Goal: Transaction & Acquisition: Purchase product/service

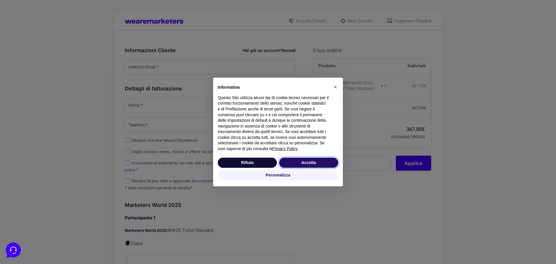
click at [314, 162] on button "Accetta" at bounding box center [308, 163] width 59 height 10
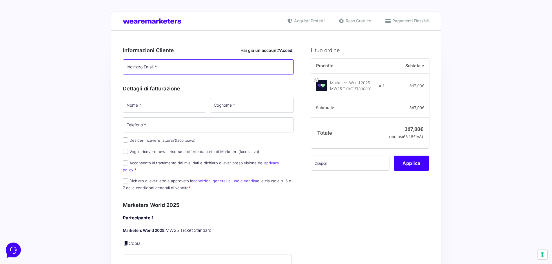
click at [176, 66] on input "Indirizzo Email *" at bounding box center [208, 66] width 171 height 15
type input "[EMAIL_ADDRESS][DOMAIN_NAME]"
type input "ELITS GROUP"
type input "SRL"
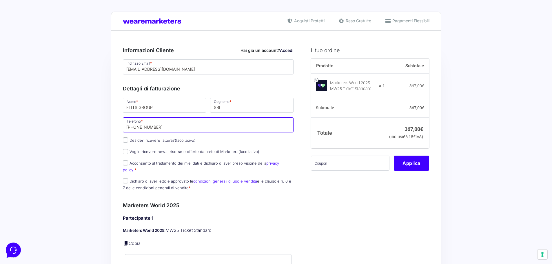
click at [168, 128] on input "[PHONE_NUMBER]" at bounding box center [208, 124] width 171 height 15
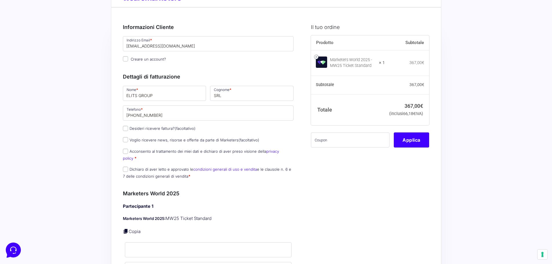
scroll to position [58, 0]
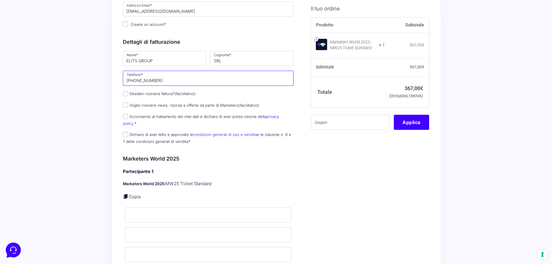
click at [163, 79] on input "[PHONE_NUMBER]" at bounding box center [208, 78] width 171 height 15
paste input "071 720 6739"
click at [147, 80] on input "[PHONE_NUMBER]" at bounding box center [208, 78] width 171 height 15
type input "[PHONE_NUMBER]"
click at [210, 98] on p "Desideri ricevere fattura? (facoltativo)" at bounding box center [208, 94] width 175 height 8
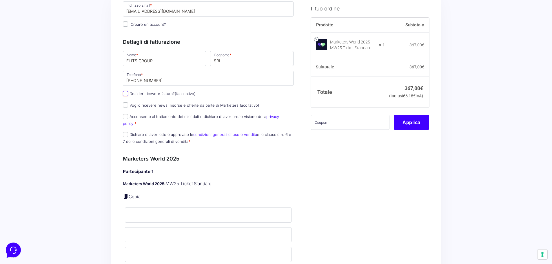
click at [124, 95] on input "Desideri ricevere fattura? (facoltativo)" at bounding box center [125, 93] width 5 height 5
checkbox input "true"
type input "0000000"
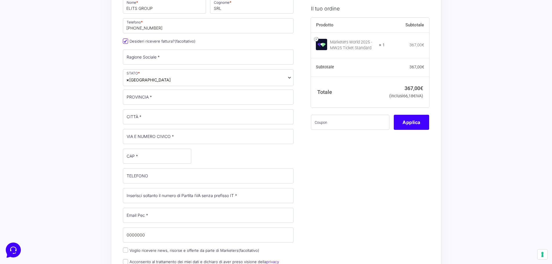
scroll to position [116, 0]
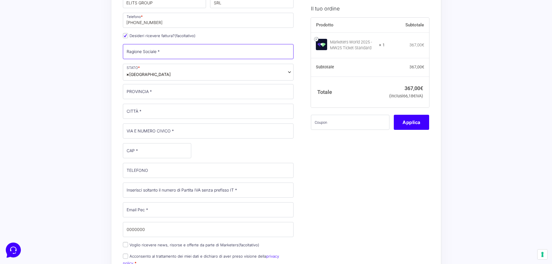
click at [149, 52] on input "Ragione Sociale *" at bounding box center [208, 51] width 171 height 15
type input "ELITS GROUP SRL"
type input "[GEOGRAPHIC_DATA]"
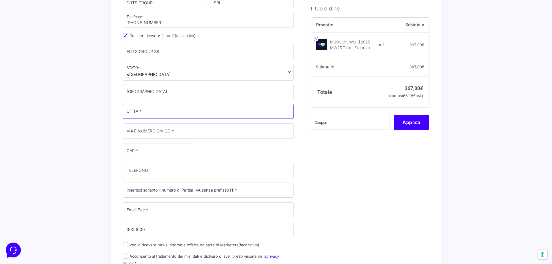
type input "Castelfidardo"
type input "[STREET_ADDRESS][PERSON_NAME]"
type input "60022"
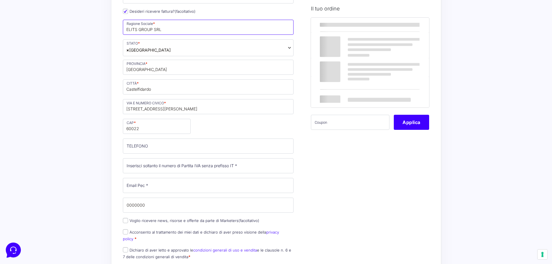
scroll to position [174, 0]
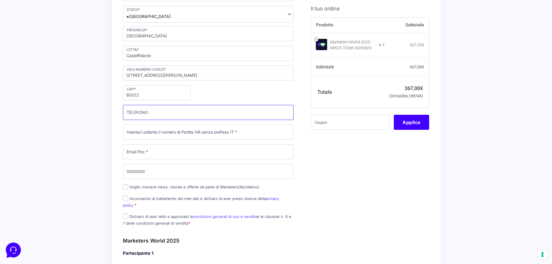
click at [165, 112] on input "TELEFONO (facoltativo)" at bounding box center [208, 112] width 171 height 15
paste input "071 720 6739"
type input "071 720 6739"
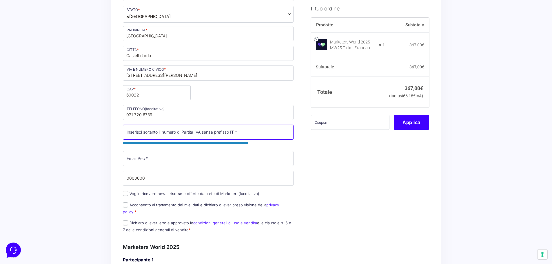
click at [164, 134] on input "Partita Iva *" at bounding box center [208, 132] width 171 height 15
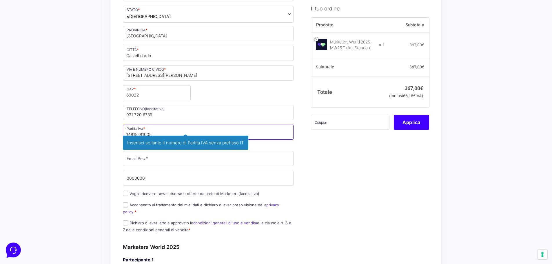
type input "14815581005"
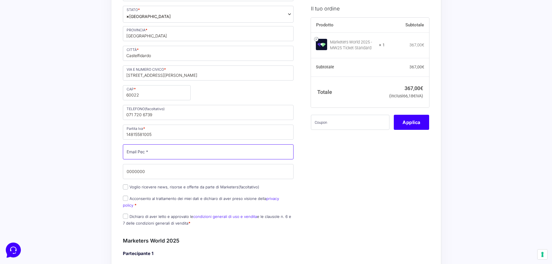
click at [131, 151] on input "Email Pec *" at bounding box center [208, 151] width 171 height 15
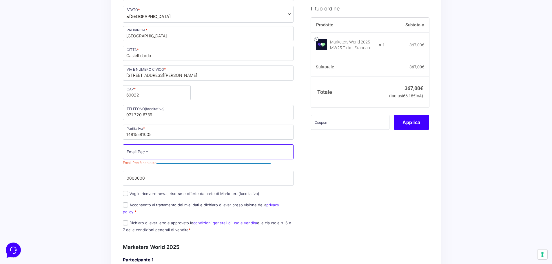
click at [127, 153] on input "Email Pec *" at bounding box center [208, 151] width 171 height 15
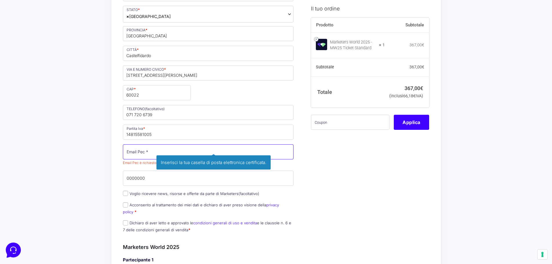
type input "[EMAIL_ADDRESS][DOMAIN_NAME]"
type input "ELIOS"
type input "LAMP"
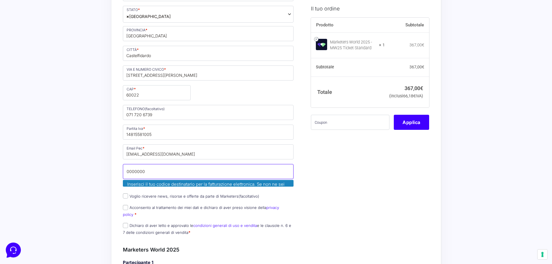
click at [156, 172] on input "0000000" at bounding box center [208, 171] width 171 height 15
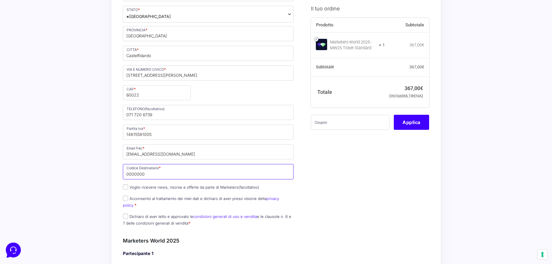
click at [147, 174] on input "0000000" at bounding box center [208, 171] width 171 height 15
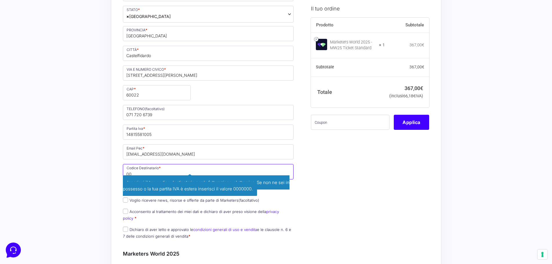
type input "0"
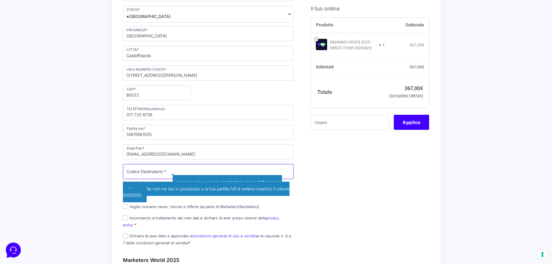
paste input "M5UXCR1"
type input "M5UXCR1"
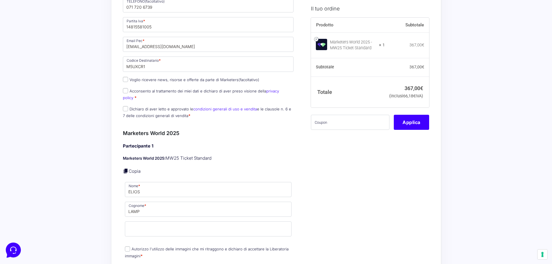
scroll to position [319, 0]
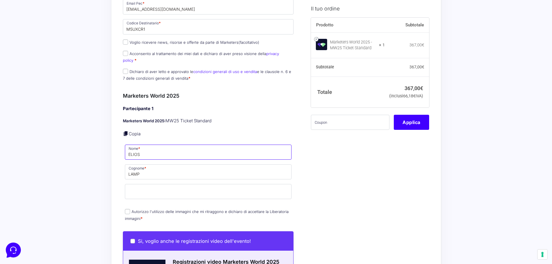
click at [150, 146] on input "ELIOS" at bounding box center [208, 152] width 167 height 15
type input "E"
type input "[PERSON_NAME]"
click at [158, 165] on input "LAMP" at bounding box center [208, 171] width 167 height 15
type input "L"
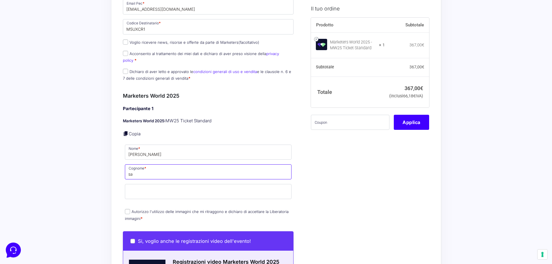
type input "s"
type input "SANTI"
drag, startPoint x: 353, startPoint y: 173, endPoint x: 323, endPoint y: 173, distance: 29.8
click at [353, 173] on div "Il tuo ordine Prodotto Subtotale Marketers World 2025 - MW25 Ticket Standard × …" at bounding box center [367, 159] width 123 height 877
click at [242, 184] on input "Email *" at bounding box center [208, 191] width 167 height 15
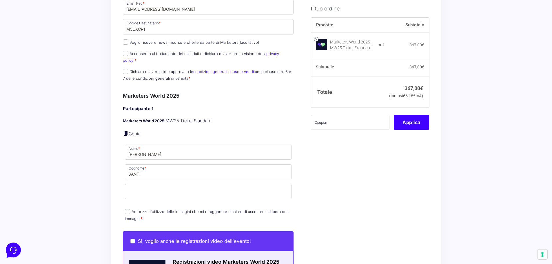
click at [412, 175] on div "Il tuo ordine Prodotto Subtotale Marketers World 2025 - MW25 Ticket Standard × …" at bounding box center [367, 159] width 123 height 877
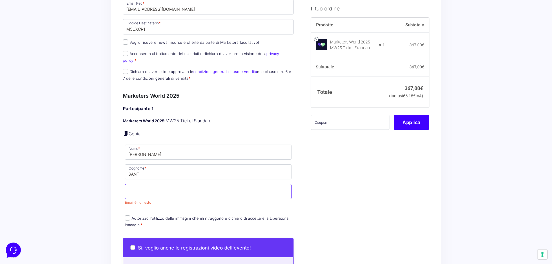
click at [178, 186] on input "Email *" at bounding box center [208, 191] width 167 height 15
type input "[EMAIL_ADDRESS][DOMAIN_NAME]"
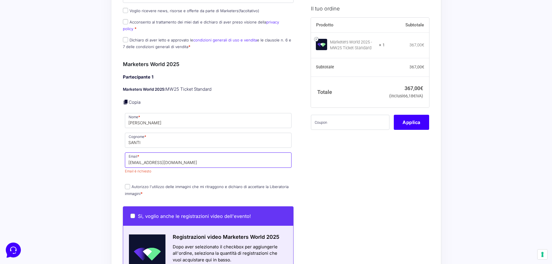
scroll to position [348, 0]
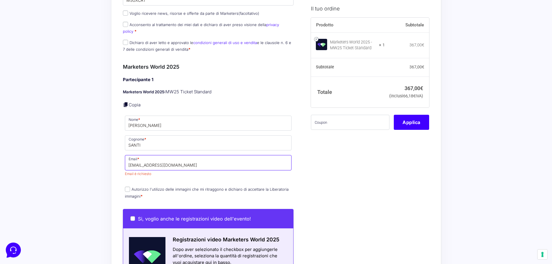
drag, startPoint x: 174, startPoint y: 158, endPoint x: 111, endPoint y: 156, distance: 62.3
click at [111, 156] on div "Riepilogo Ordine 367,00 € Prodotto Subtotale Marketers World 2025 - MW25 Ticket…" at bounding box center [276, 137] width 330 height 908
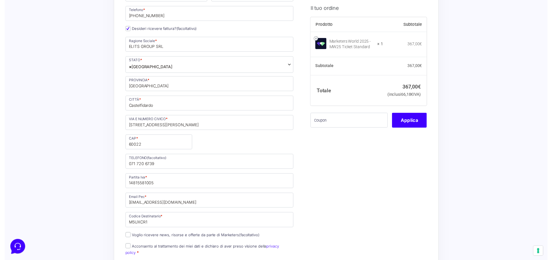
scroll to position [87, 0]
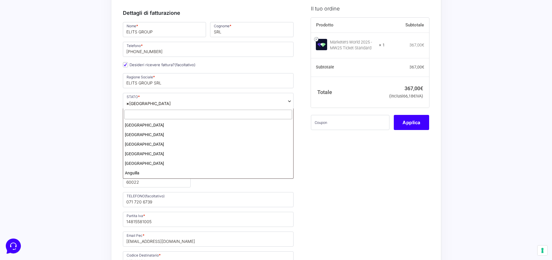
click at [151, 100] on span "× [GEOGRAPHIC_DATA]" at bounding box center [208, 101] width 171 height 17
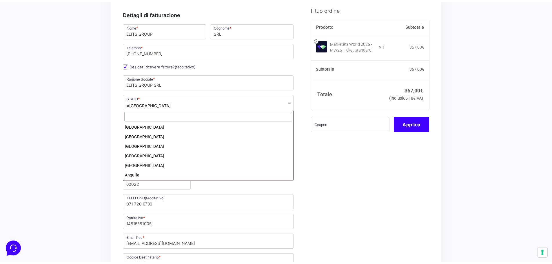
scroll to position [1099, 0]
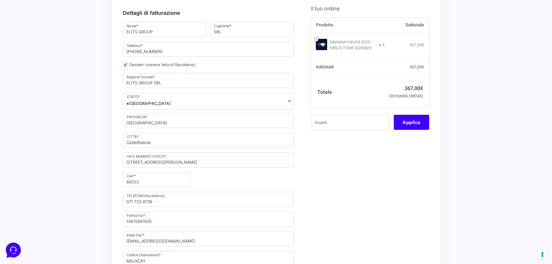
click at [151, 100] on span "× [GEOGRAPHIC_DATA]" at bounding box center [208, 101] width 171 height 17
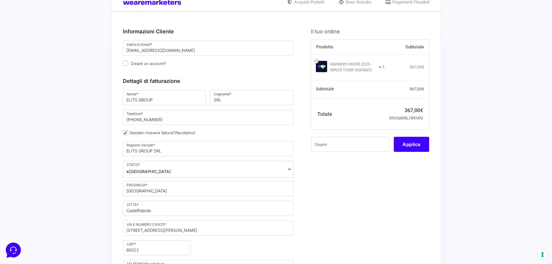
scroll to position [0, 0]
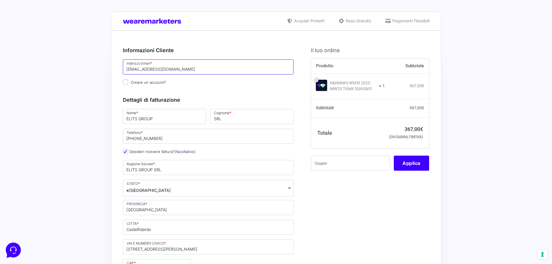
drag, startPoint x: 170, startPoint y: 70, endPoint x: 108, endPoint y: 72, distance: 61.7
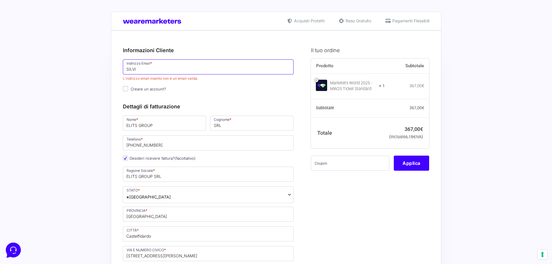
type input "[PERSON_NAME][EMAIL_ADDRESS][DOMAIN_NAME]"
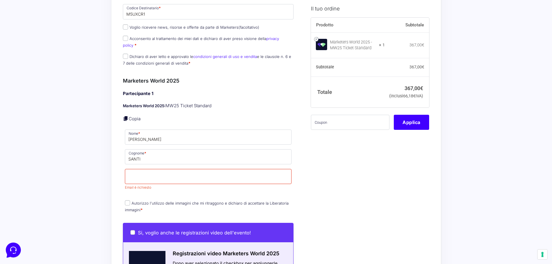
scroll to position [348, 0]
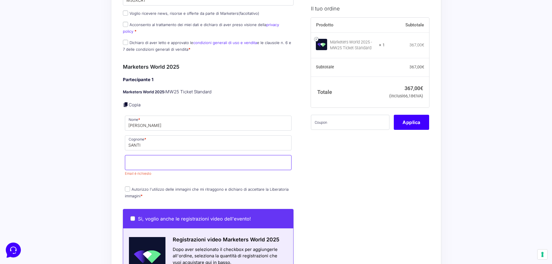
click at [173, 156] on input "Email *" at bounding box center [208, 162] width 167 height 15
type input "S"
type input "[PERSON_NAME][EMAIL_ADDRESS][DOMAIN_NAME]"
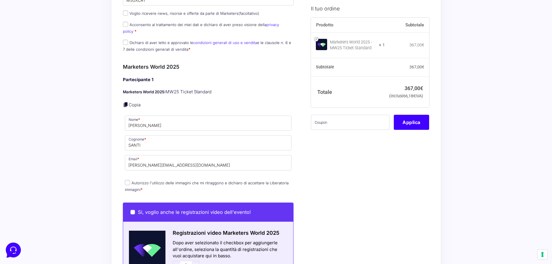
click at [84, 162] on div "Acquisti Protetti Reso Gratuito Pagamenti Flessibili Riepilogo Ordine 367,00 € …" at bounding box center [276, 133] width 552 height 962
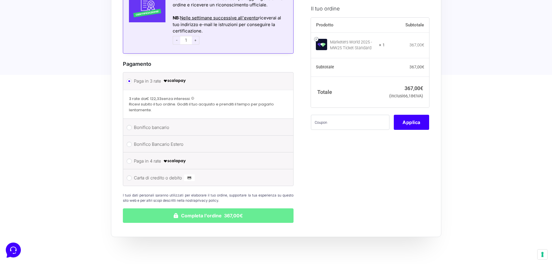
scroll to position [695, 0]
click at [130, 175] on input "Carta di credito o debito" at bounding box center [129, 177] width 5 height 5
radio input "true"
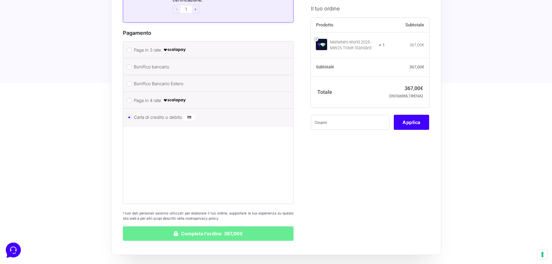
scroll to position [777, 0]
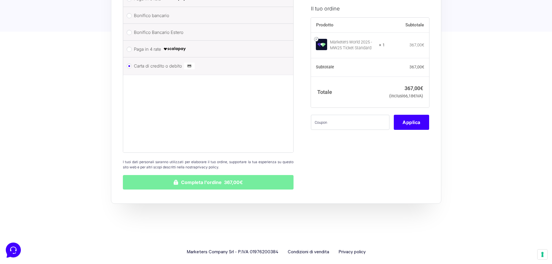
click at [184, 175] on button "Completa l'ordine 367,00€" at bounding box center [208, 182] width 171 height 14
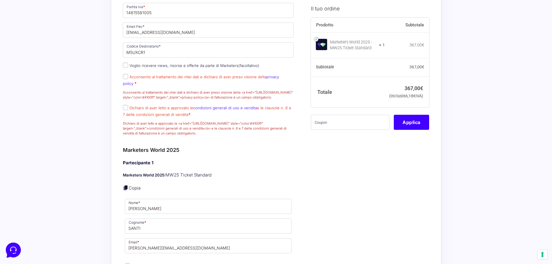
scroll to position [330, 0]
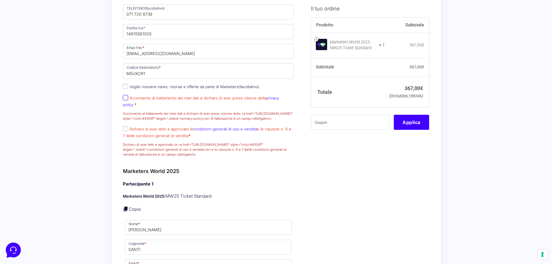
click at [125, 100] on input "Acconsento al trattamento dei miei dati e dichiaro di aver preso visione della …" at bounding box center [125, 97] width 5 height 5
checkbox input "true"
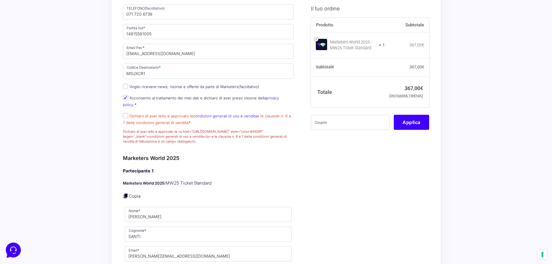
click at [122, 117] on p "Dichiaro di aver letto e approvato le condizioni generali di uso e vendita e le…" at bounding box center [208, 128] width 175 height 33
click at [123, 116] on input "Dichiaro di aver letto e approvato le condizioni generali di uso e vendita e le…" at bounding box center [125, 115] width 5 height 5
checkbox input "true"
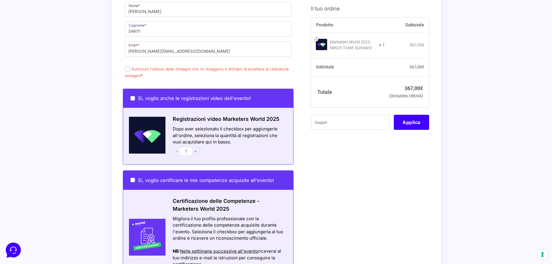
scroll to position [532, 0]
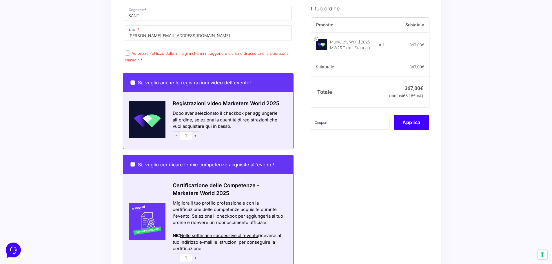
click at [129, 52] on input "Autorizzo l'utilizzo delle immagini che mi ritraggono e dichiaro di accettare l…" at bounding box center [127, 52] width 5 height 5
checkbox input "true"
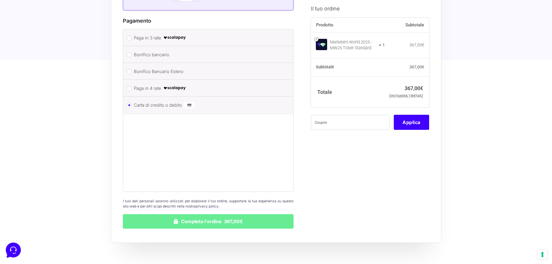
scroll to position [822, 0]
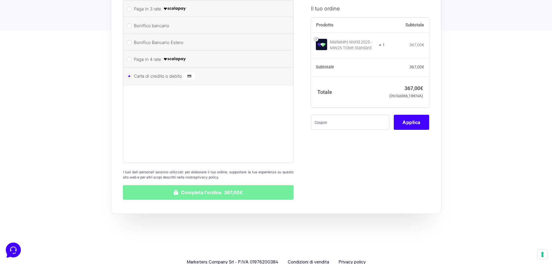
click at [224, 192] on button "Completa l'ordine 367,00€" at bounding box center [208, 192] width 171 height 14
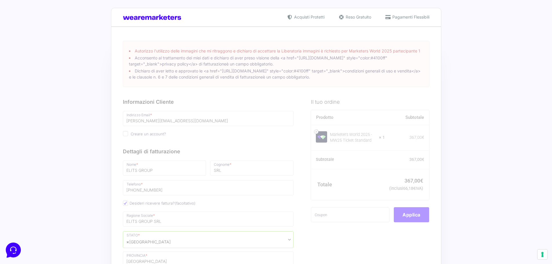
scroll to position [0, 0]
